Goal: Task Accomplishment & Management: Manage account settings

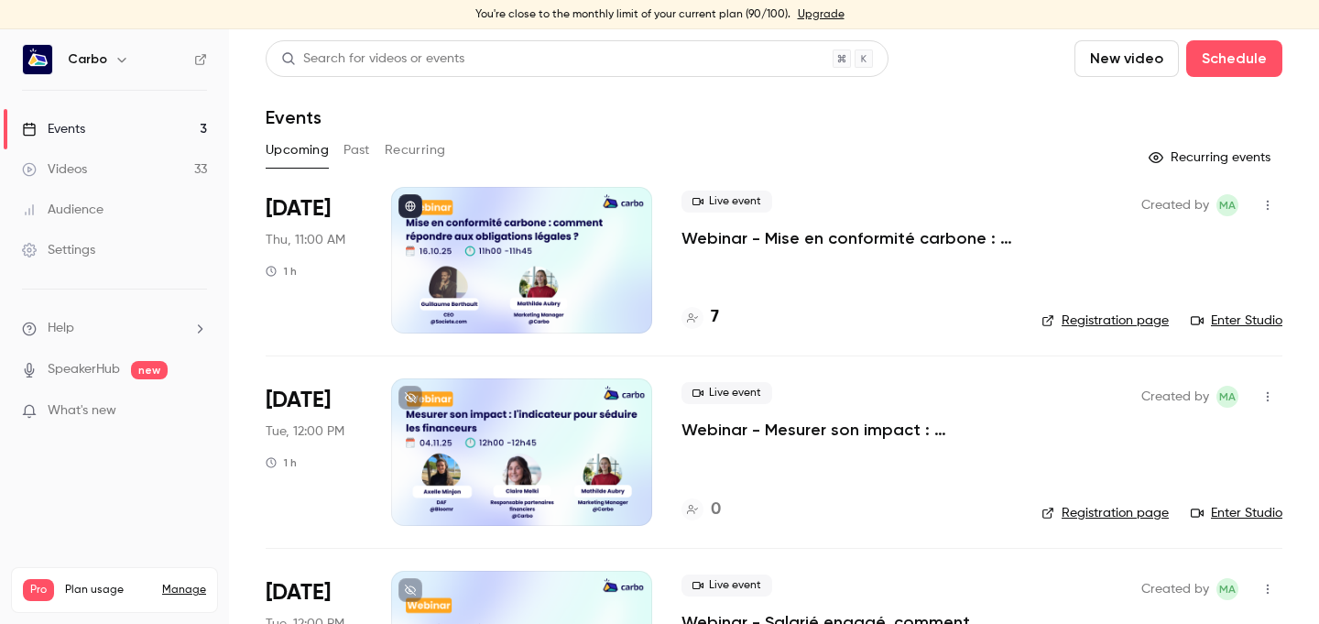
click at [571, 225] on div at bounding box center [521, 260] width 261 height 147
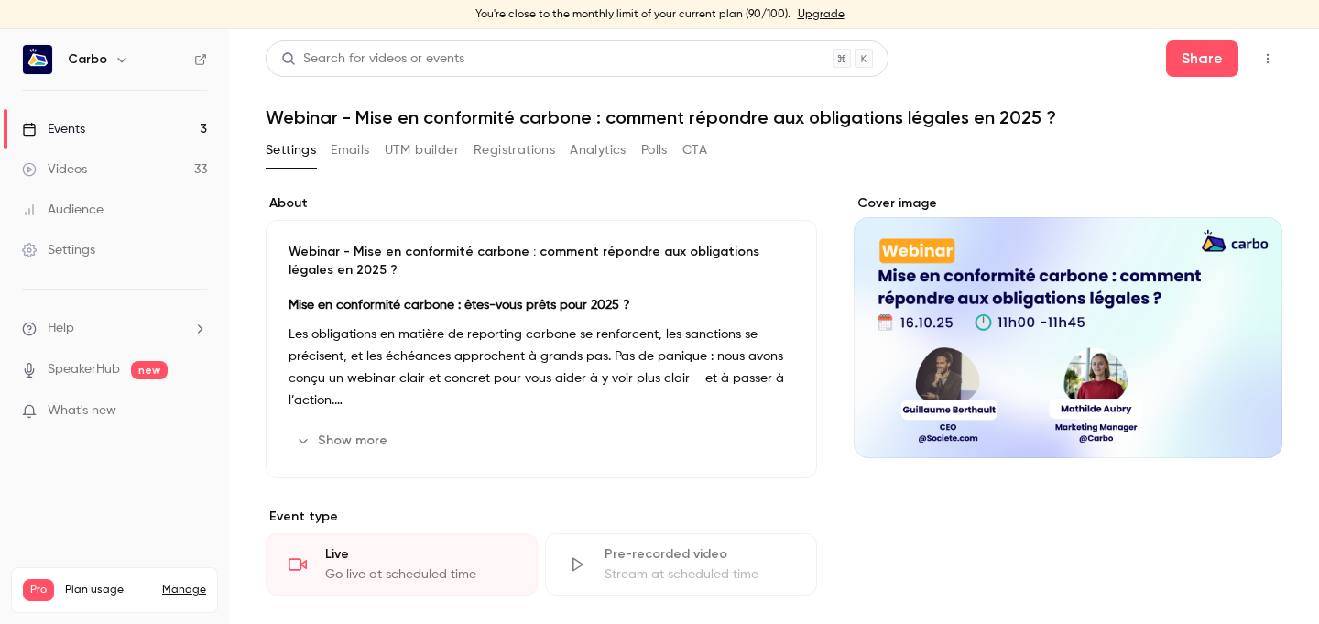
click at [527, 154] on button "Registrations" at bounding box center [514, 150] width 82 height 29
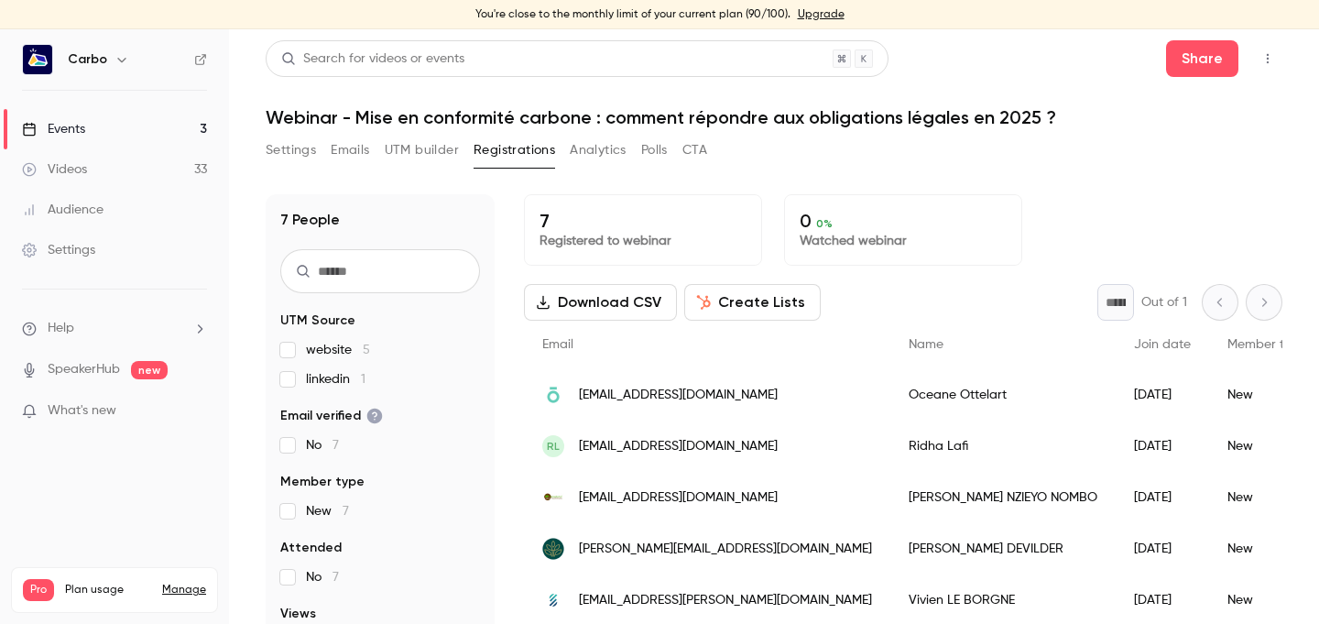
click at [339, 382] on span "linkedin 1" at bounding box center [336, 379] width 60 height 18
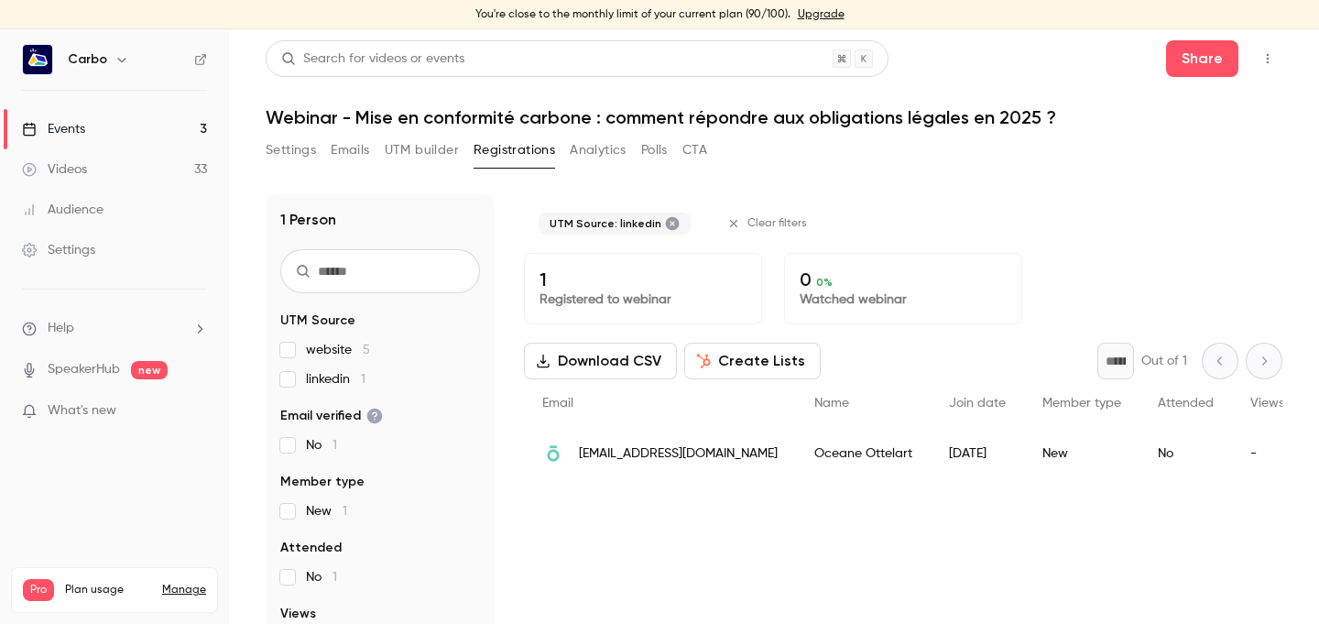
click at [339, 382] on span "linkedin 1" at bounding box center [336, 379] width 60 height 18
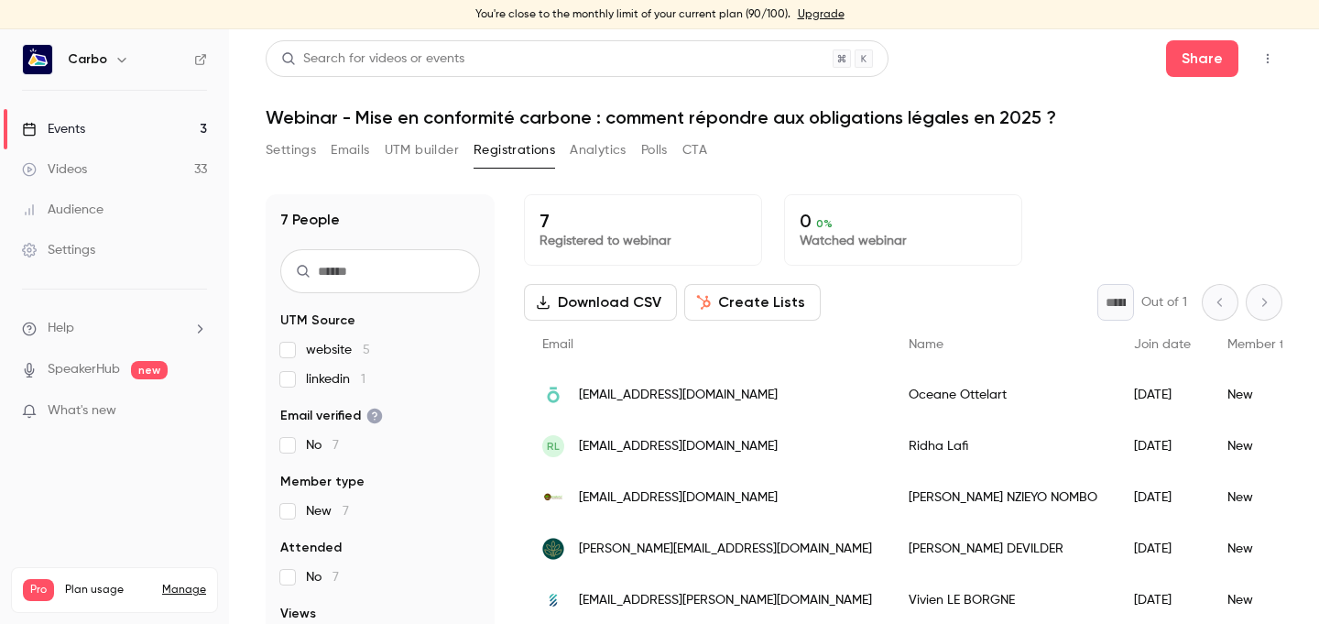
click at [288, 142] on button "Settings" at bounding box center [291, 150] width 50 height 29
